Goal: Communication & Community: Participate in discussion

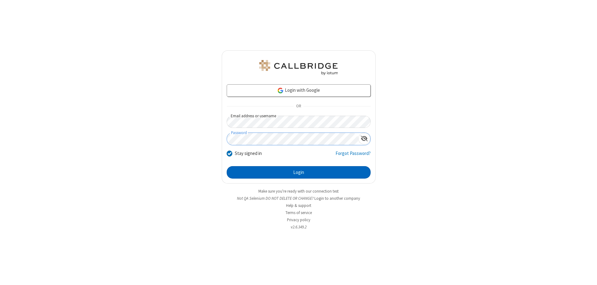
click at [298, 172] on button "Login" at bounding box center [299, 172] width 144 height 12
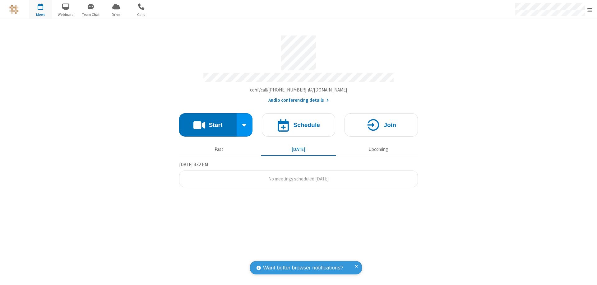
click at [208, 122] on button "Start" at bounding box center [207, 124] width 57 height 23
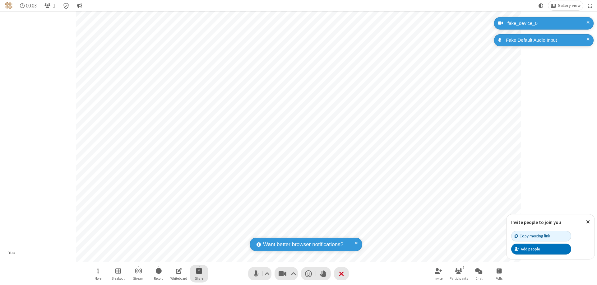
click at [199, 270] on span "Start sharing" at bounding box center [199, 271] width 6 height 8
click at [174, 255] on span "Share my screen" at bounding box center [173, 255] width 7 height 5
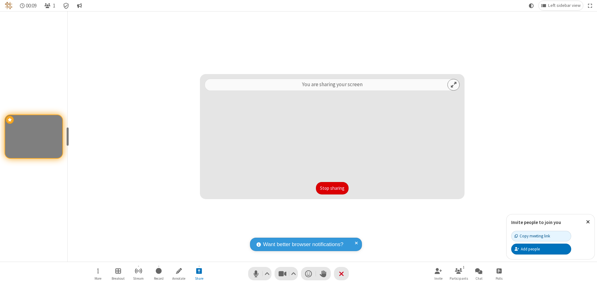
click at [332, 188] on button "Stop sharing" at bounding box center [332, 188] width 33 height 12
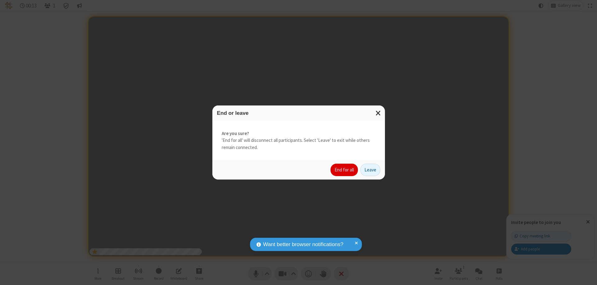
click at [344, 170] on button "End for all" at bounding box center [343, 169] width 27 height 12
